Goal: Information Seeking & Learning: Learn about a topic

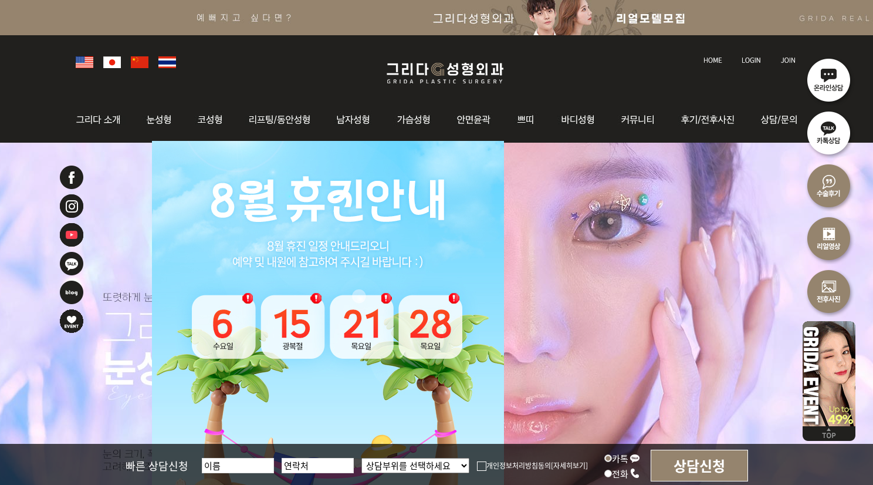
scroll to position [59, 0]
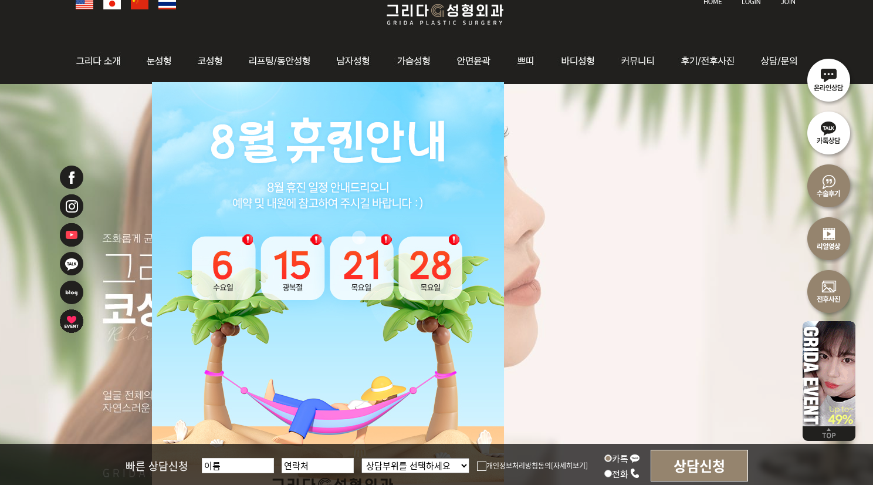
click at [453, 111] on img at bounding box center [328, 302] width 352 height 440
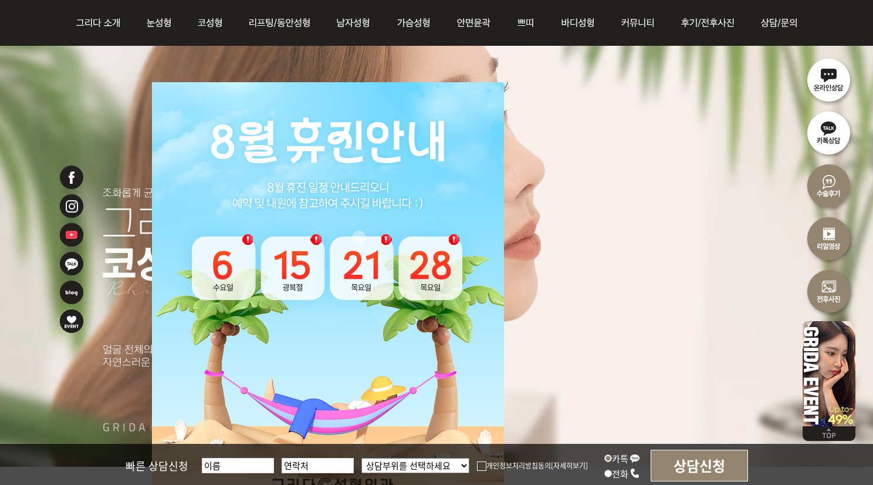
scroll to position [293, 0]
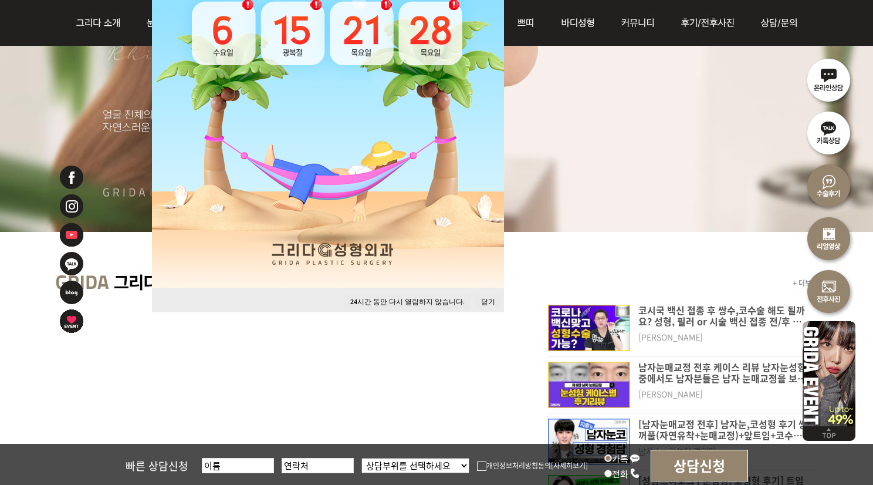
click at [384, 301] on button "24 시간 동안 다시 열람하지 않습니다." at bounding box center [408, 302] width 126 height 16
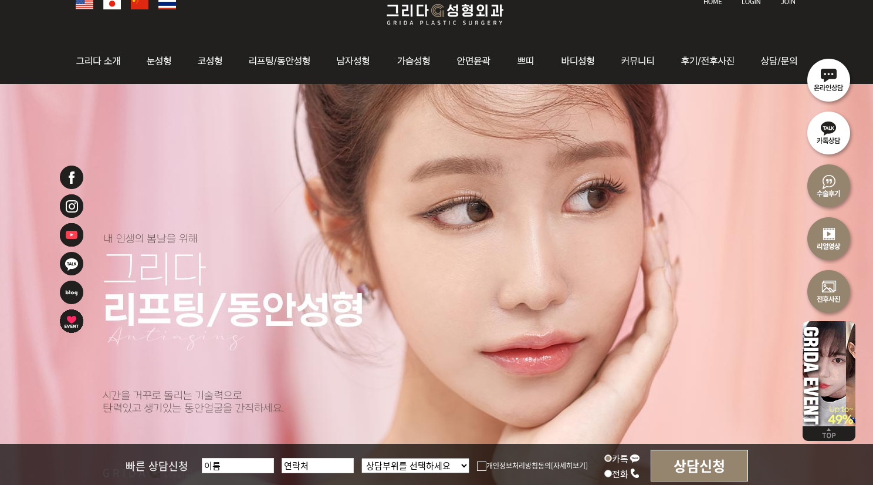
scroll to position [0, 0]
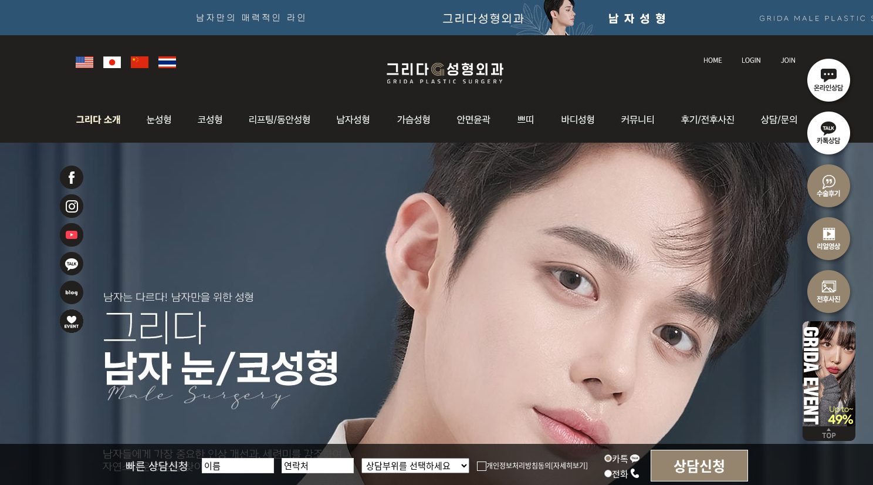
click at [95, 115] on img at bounding box center [101, 120] width 63 height 46
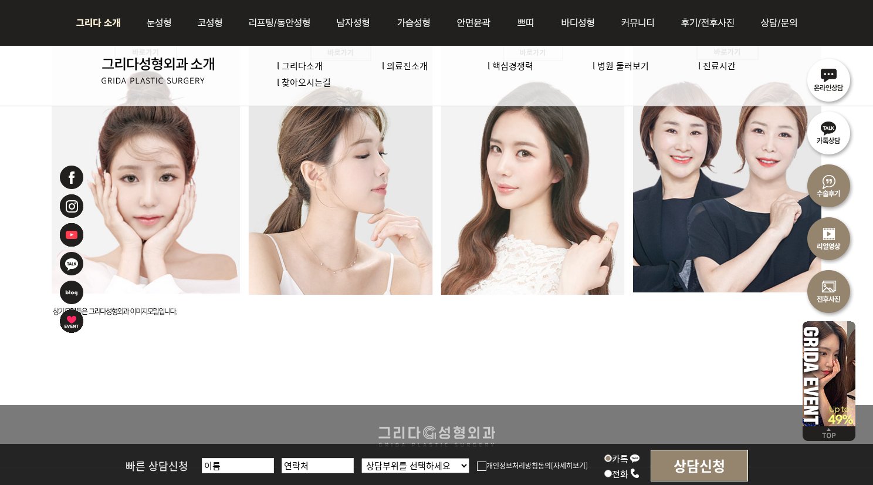
scroll to position [2994, 0]
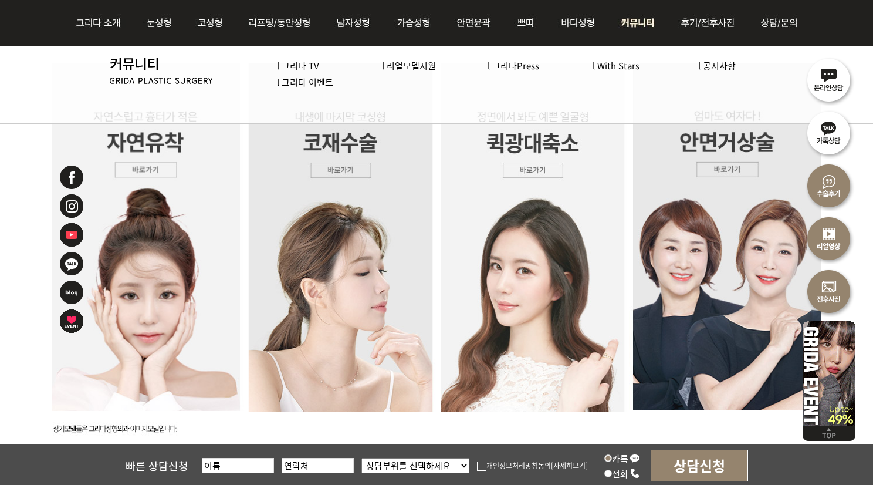
click at [719, 66] on link "l 공지사항" at bounding box center [718, 65] width 38 height 12
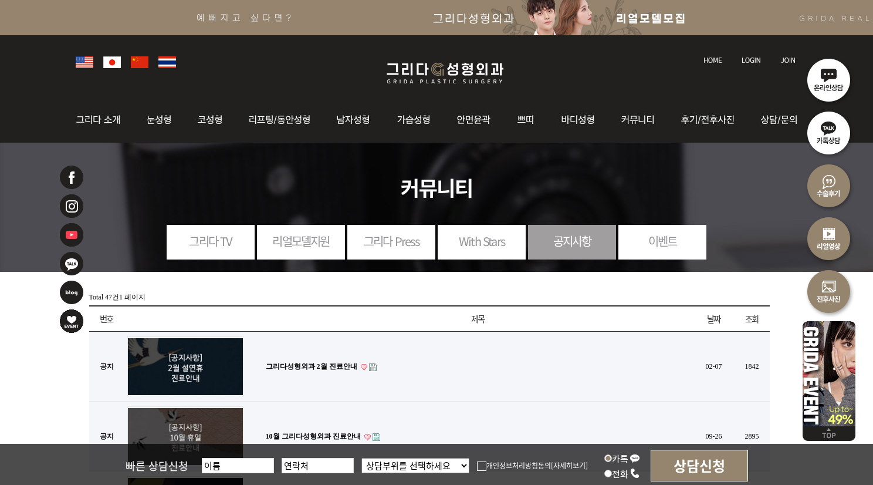
click at [478, 244] on link "With Stars" at bounding box center [482, 241] width 88 height 32
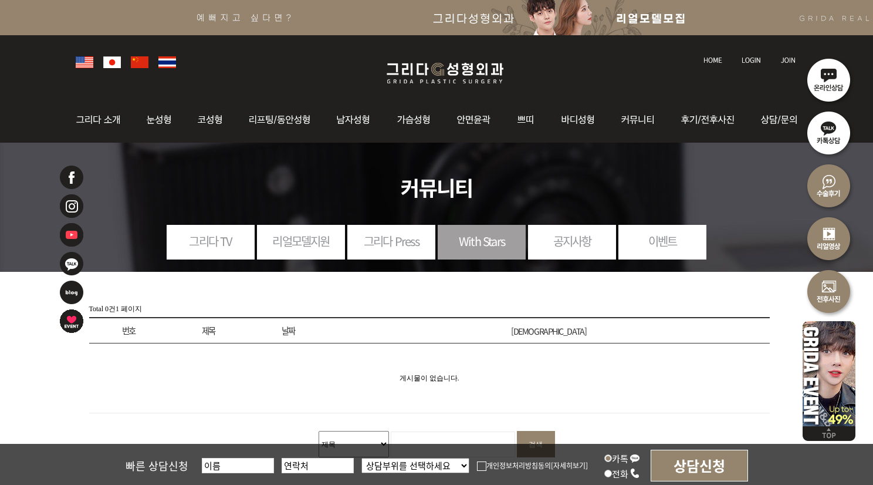
click at [541, 231] on link "공지사항" at bounding box center [572, 241] width 88 height 32
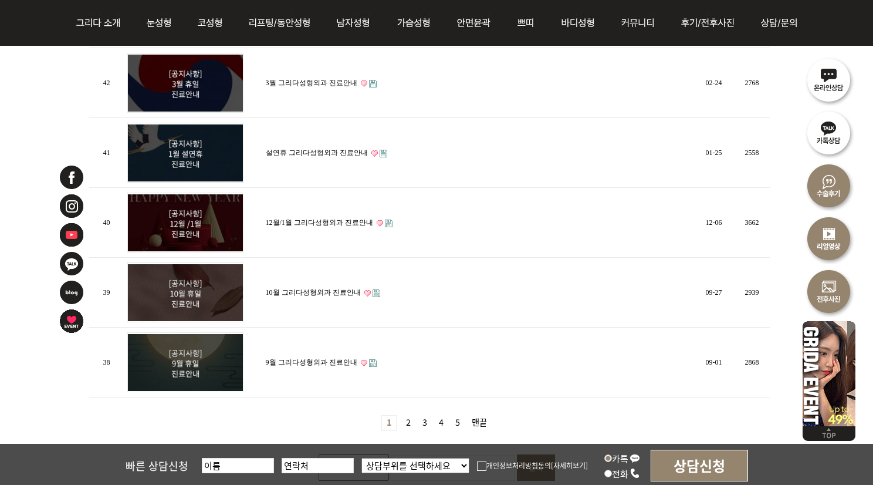
scroll to position [646, 0]
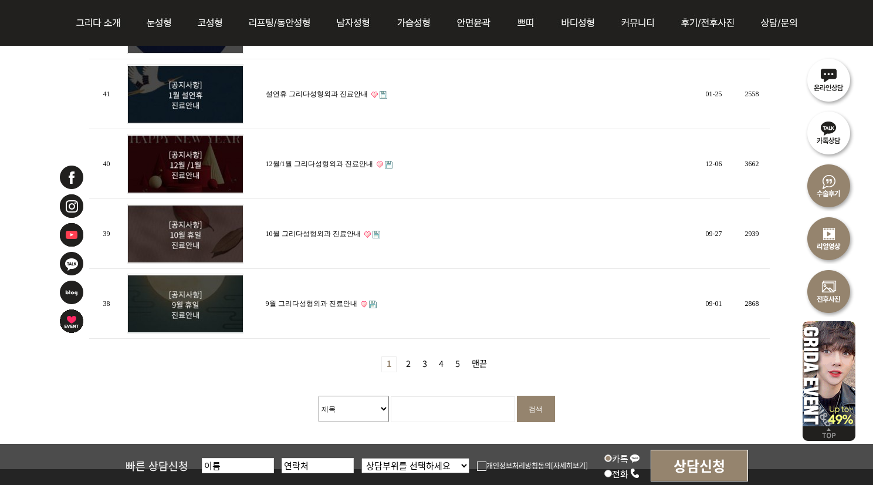
click at [403, 365] on link "2 페이지" at bounding box center [408, 364] width 14 height 15
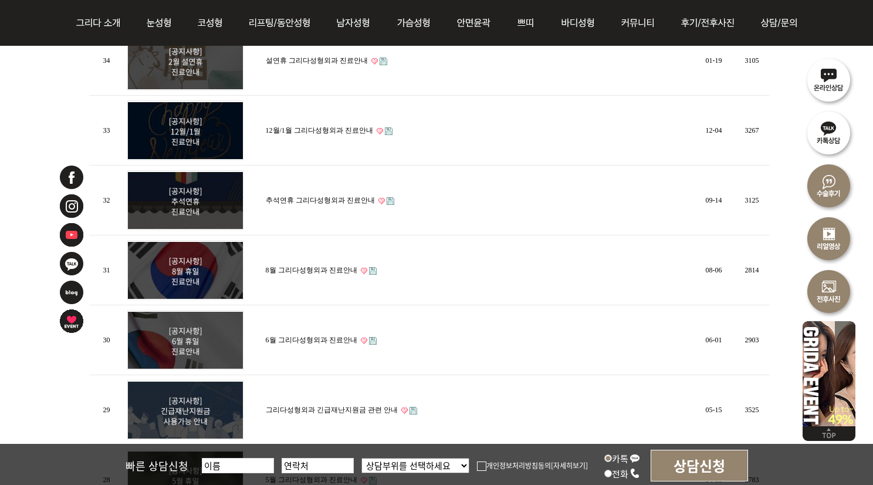
scroll to position [587, 0]
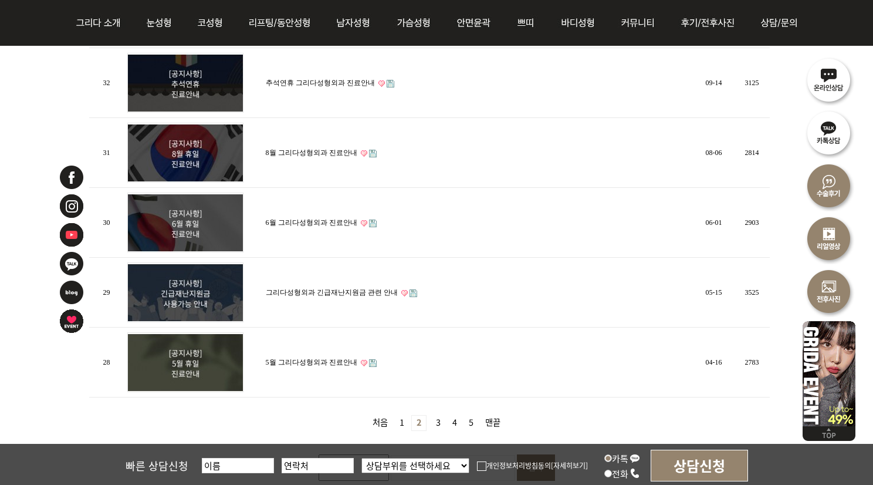
click at [438, 420] on link "3 페이지" at bounding box center [438, 423] width 14 height 15
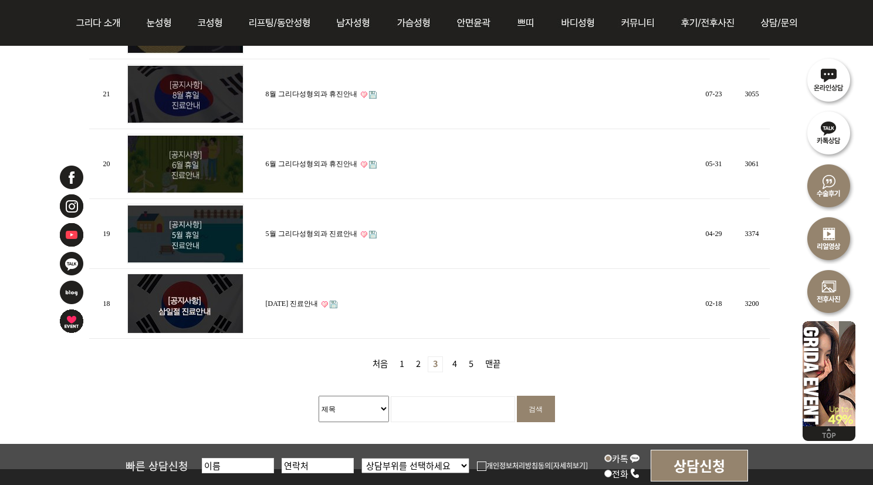
scroll to position [704, 0]
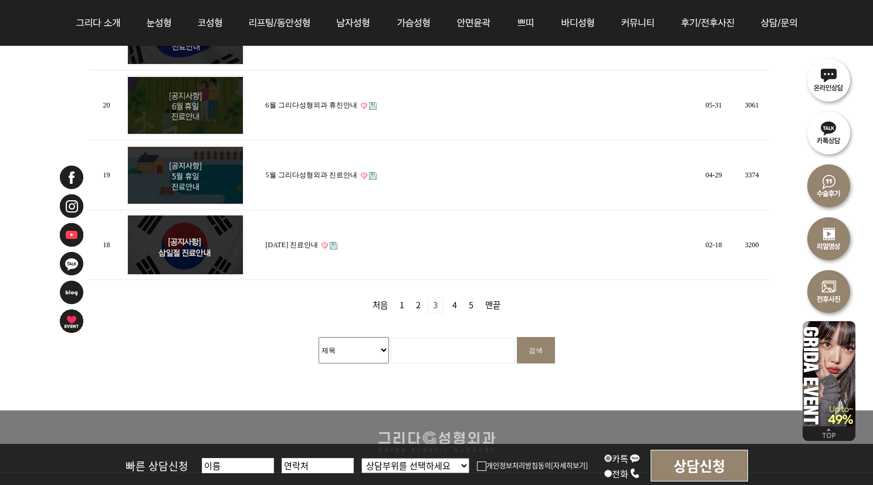
click at [473, 299] on link "5 페이지" at bounding box center [471, 305] width 14 height 15
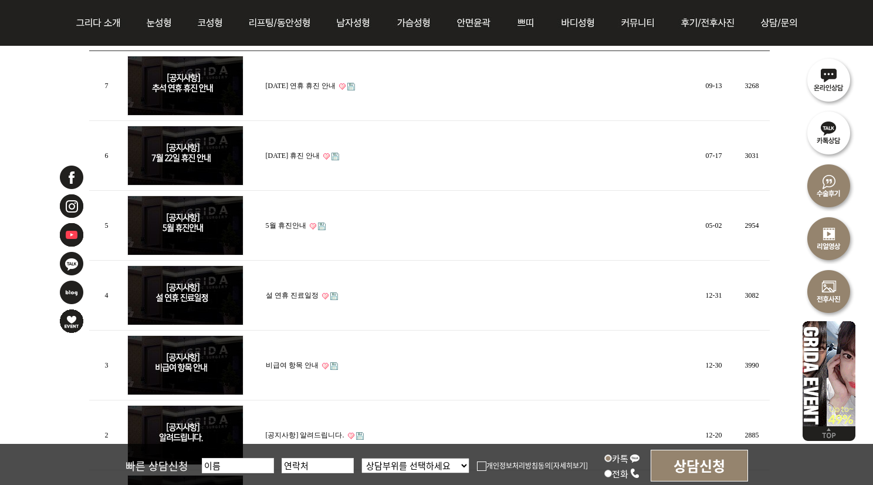
scroll to position [411, 0]
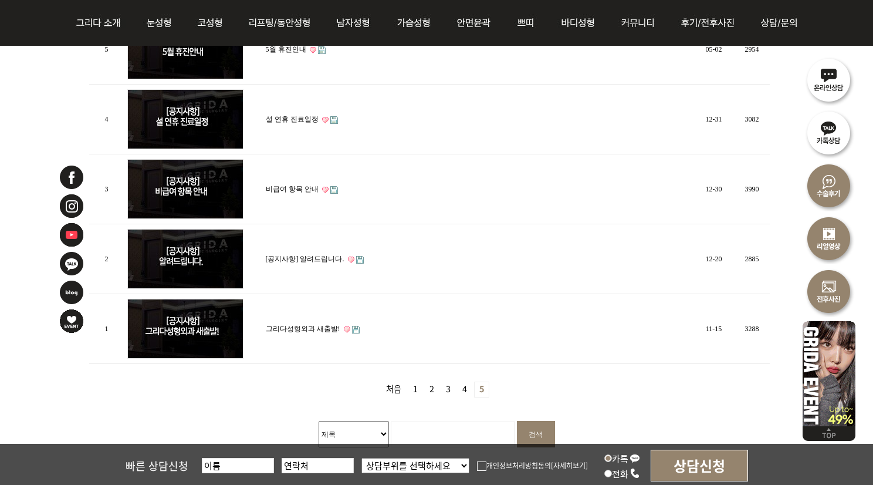
click at [279, 186] on link "비급여 항목 안내" at bounding box center [292, 189] width 53 height 8
click at [481, 386] on strong "5" at bounding box center [481, 390] width 15 height 16
click at [416, 394] on link "1 페이지" at bounding box center [416, 389] width 14 height 15
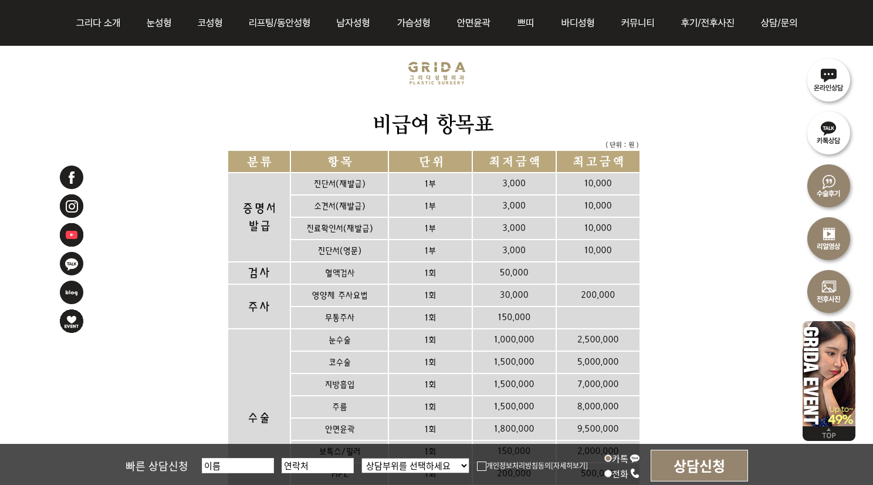
scroll to position [235, 0]
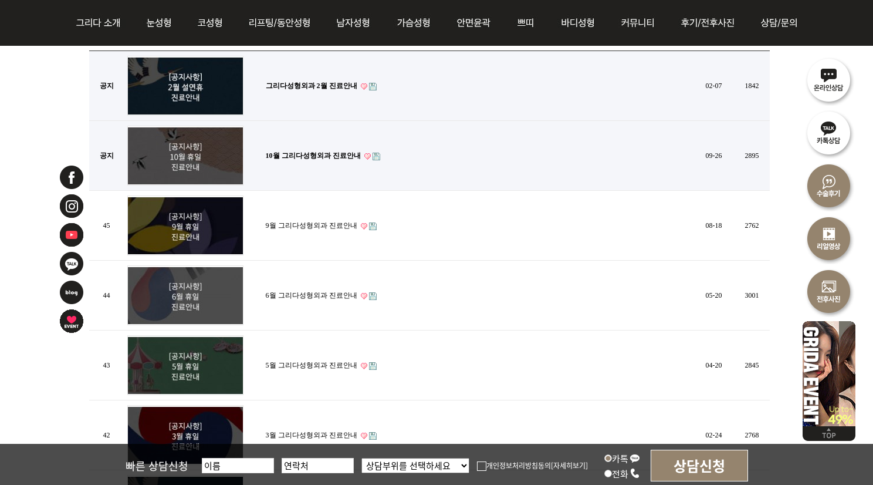
scroll to position [59, 0]
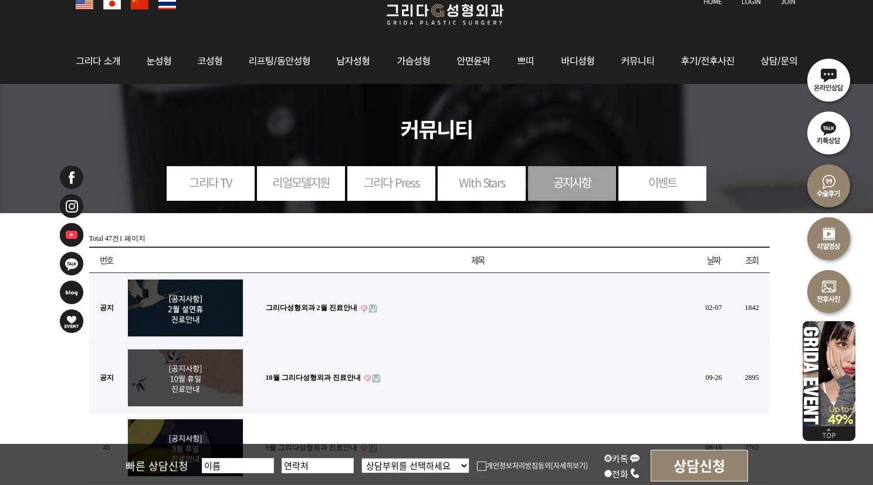
click at [623, 181] on link "이벤트" at bounding box center [663, 182] width 88 height 32
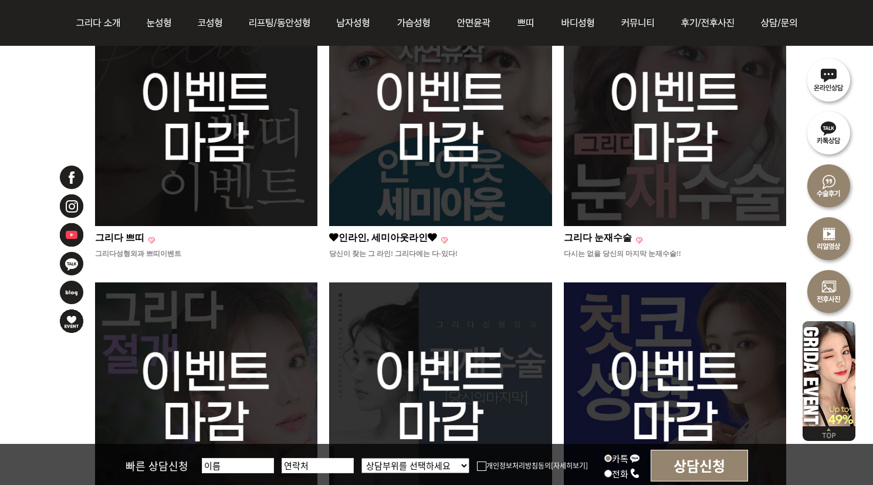
scroll to position [59, 0]
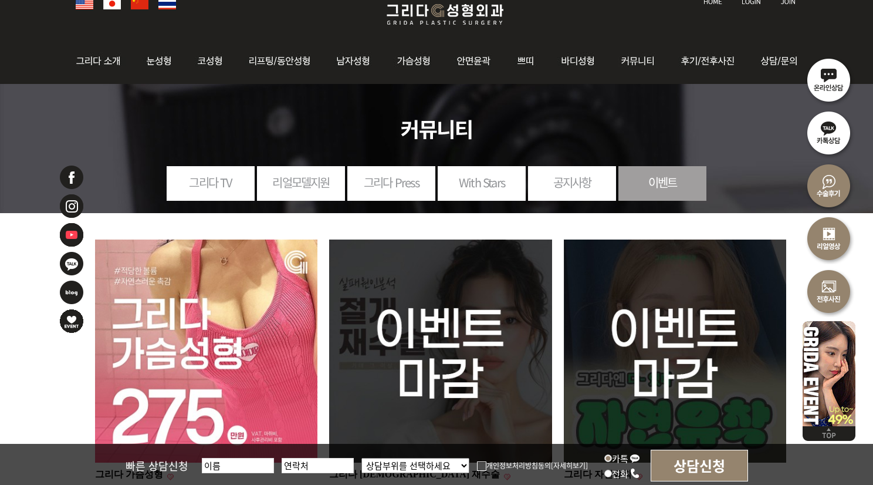
click at [561, 188] on link "공지사항" at bounding box center [572, 182] width 88 height 32
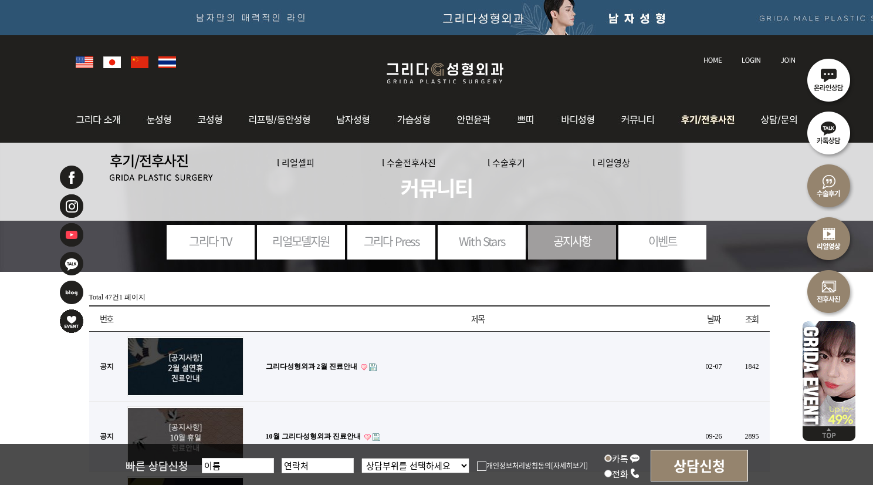
click at [502, 160] on link "l 수술후기" at bounding box center [507, 162] width 38 height 12
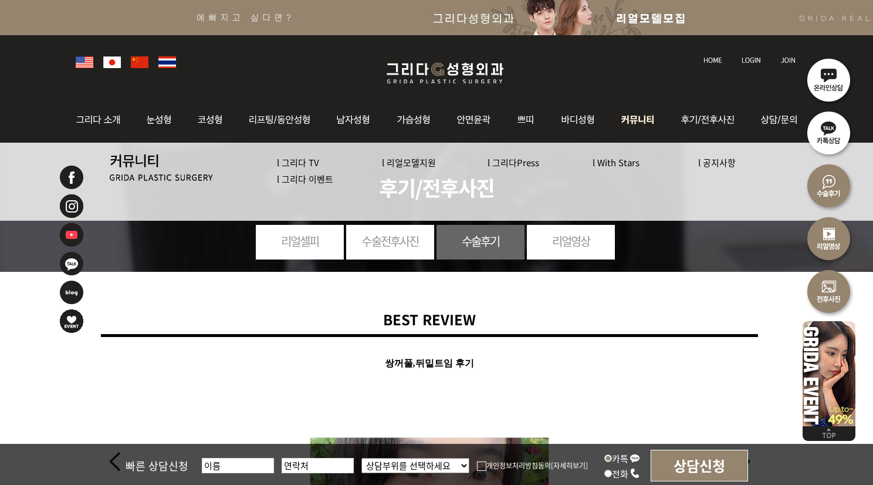
click at [717, 164] on link "l 공지사항" at bounding box center [718, 162] width 38 height 12
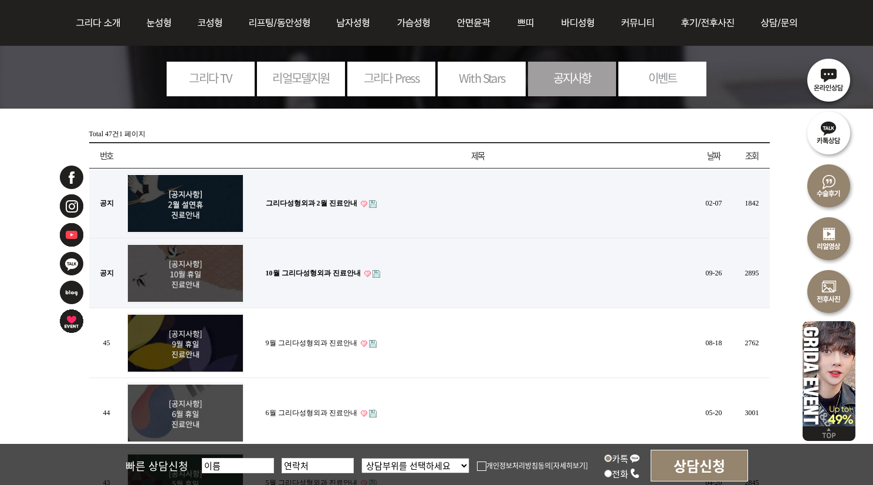
scroll to position [176, 0]
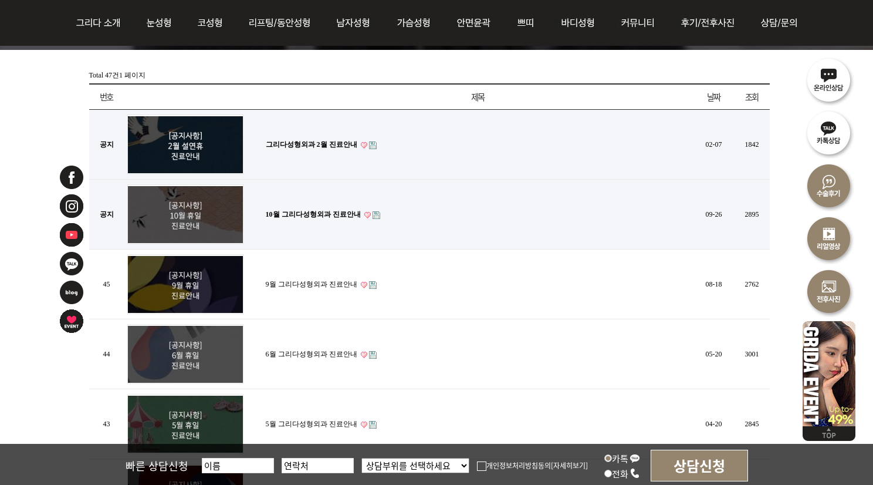
click at [212, 153] on img at bounding box center [185, 144] width 116 height 60
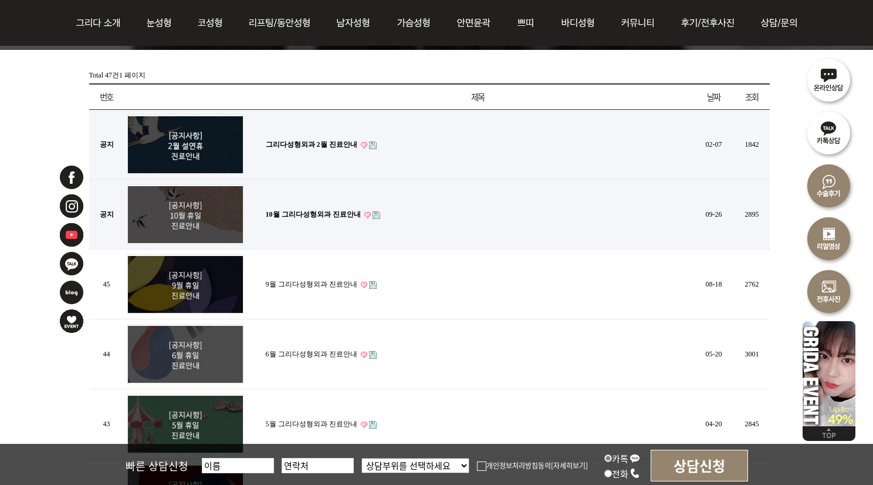
click at [292, 140] on link "그리다성형외과 2월 진료안내" at bounding box center [312, 144] width 92 height 8
